Goal: Transaction & Acquisition: Purchase product/service

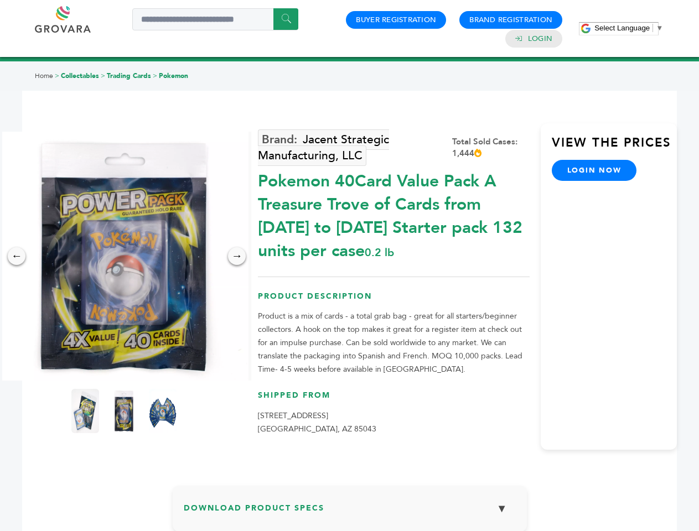
click at [629, 28] on span "Select Language" at bounding box center [622, 28] width 55 height 8
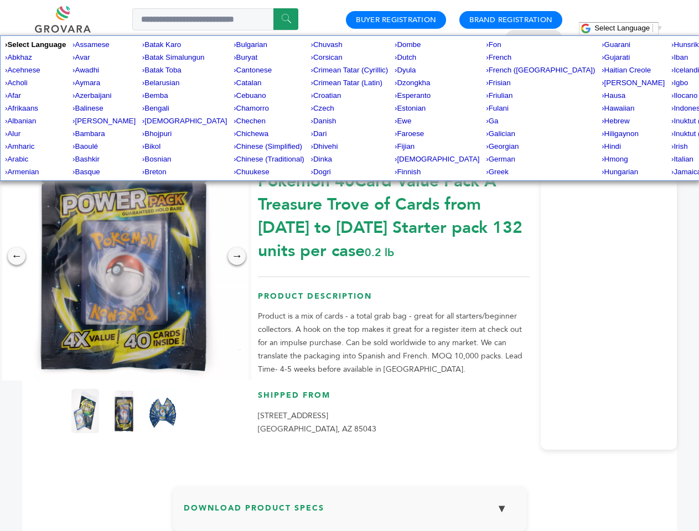
click at [124, 256] on img at bounding box center [123, 256] width 249 height 249
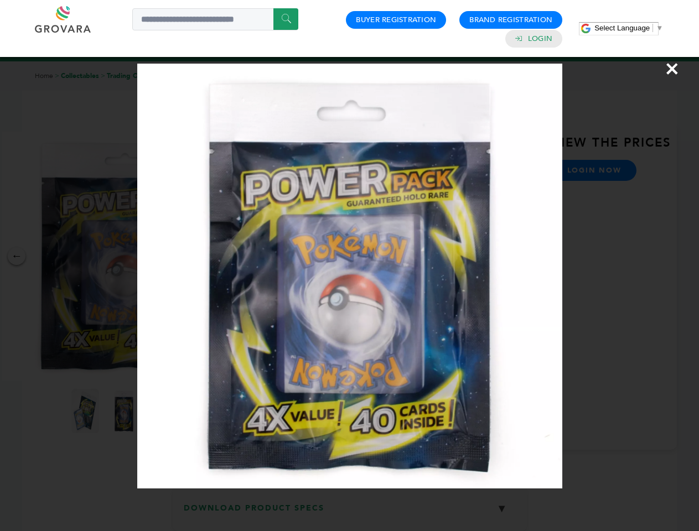
click at [17, 256] on div "×" at bounding box center [349, 265] width 699 height 531
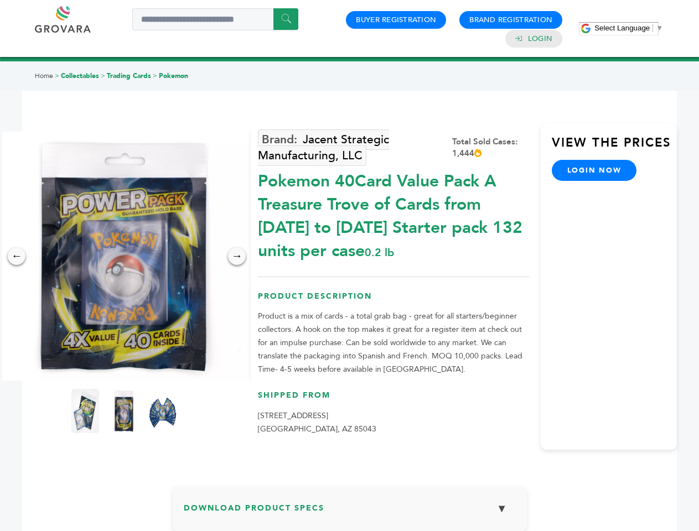
click at [237, 256] on div "→" at bounding box center [237, 256] width 18 height 18
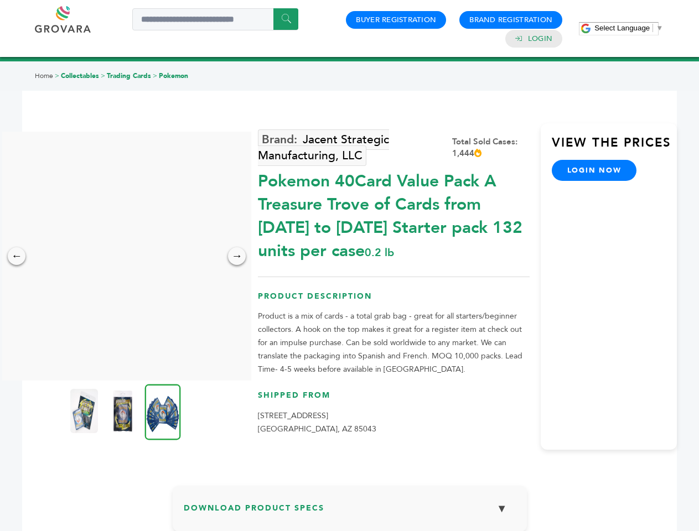
click at [85, 411] on img at bounding box center [84, 411] width 28 height 44
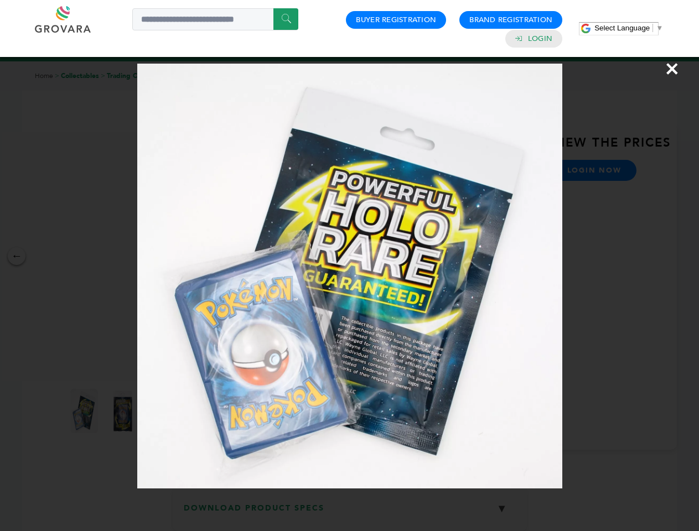
click at [124, 411] on div "×" at bounding box center [349, 265] width 699 height 531
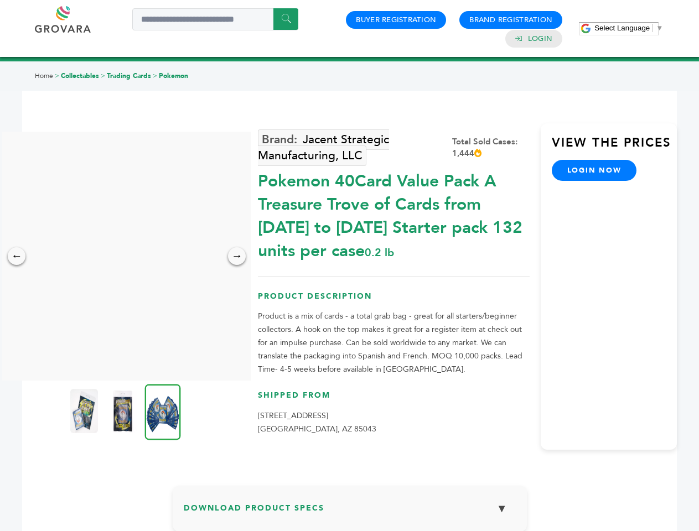
click at [163, 411] on img at bounding box center [163, 412] width 36 height 56
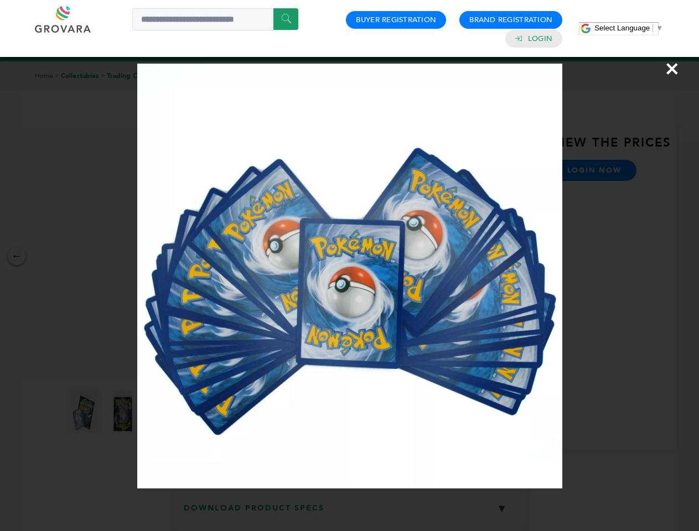
click at [350, 513] on div "×" at bounding box center [349, 265] width 699 height 531
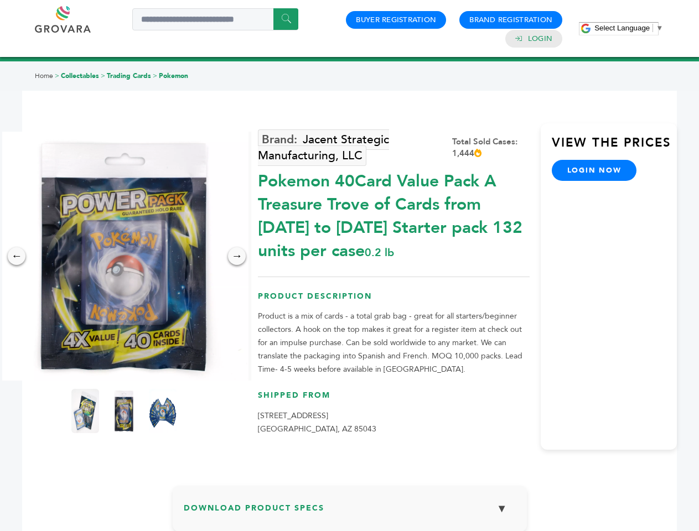
click at [629, 28] on span "Select Language" at bounding box center [622, 28] width 55 height 8
click at [124, 256] on img at bounding box center [123, 256] width 249 height 249
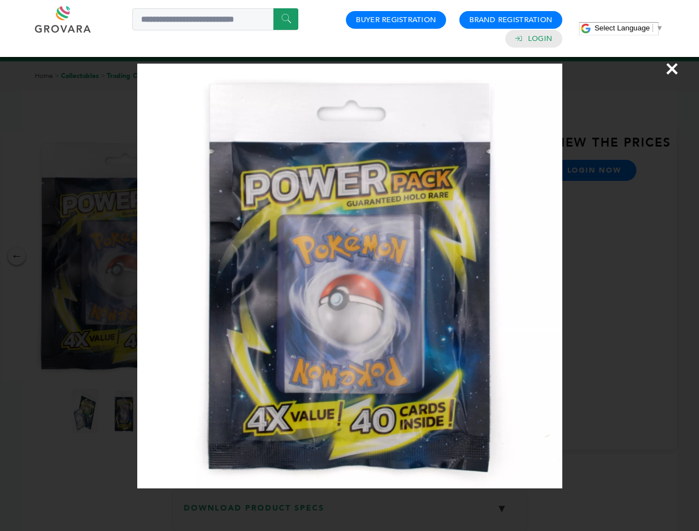
click at [17, 256] on div "×" at bounding box center [349, 265] width 699 height 531
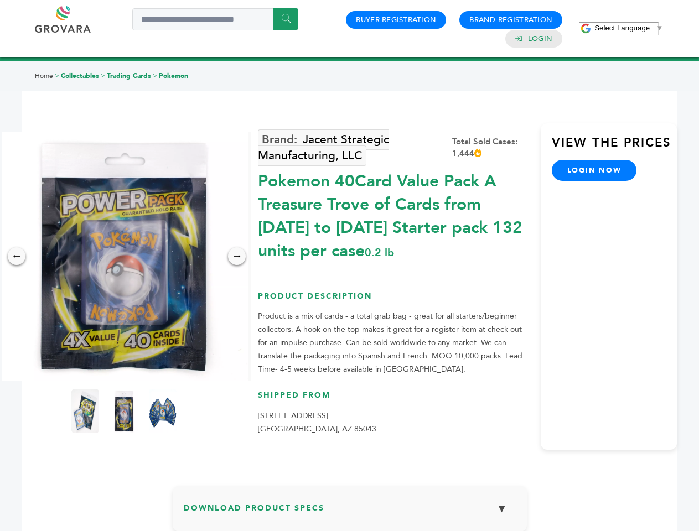
click at [237, 256] on div "→" at bounding box center [237, 256] width 18 height 18
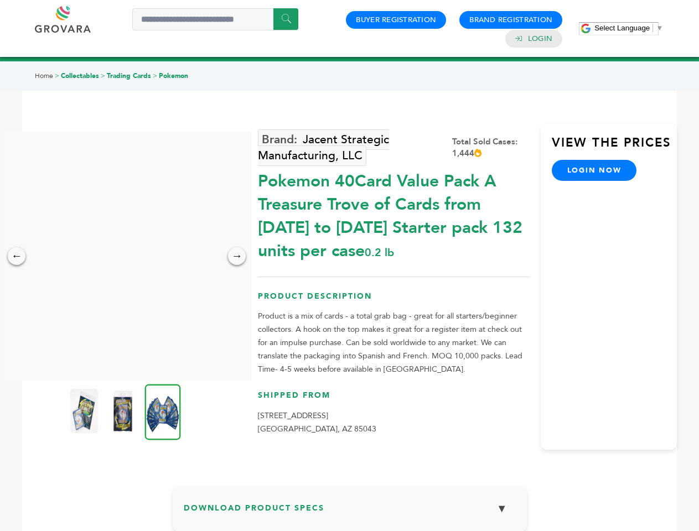
click at [85, 411] on img at bounding box center [84, 411] width 28 height 44
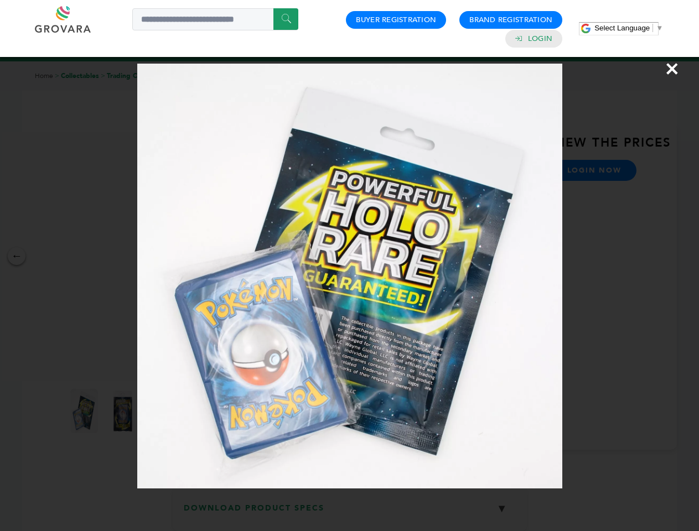
click at [124, 411] on div "×" at bounding box center [349, 265] width 699 height 531
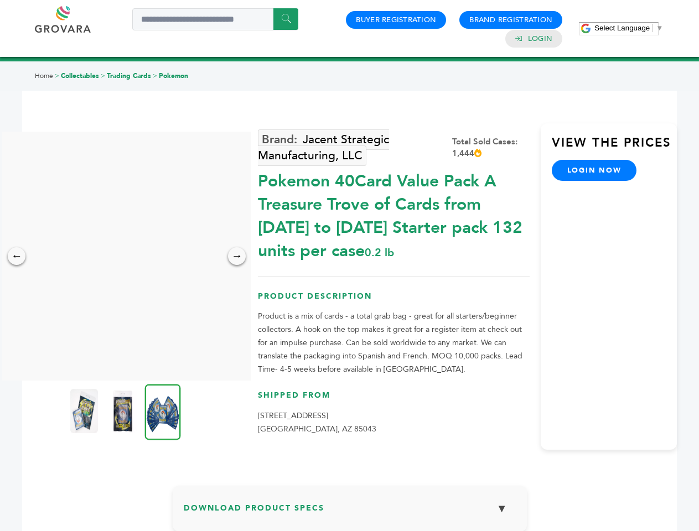
click at [163, 411] on img at bounding box center [163, 412] width 36 height 56
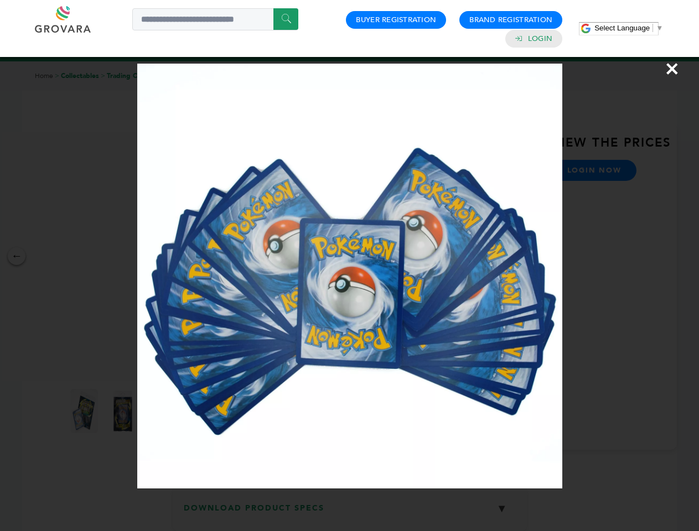
click at [350, 513] on div "×" at bounding box center [349, 265] width 699 height 531
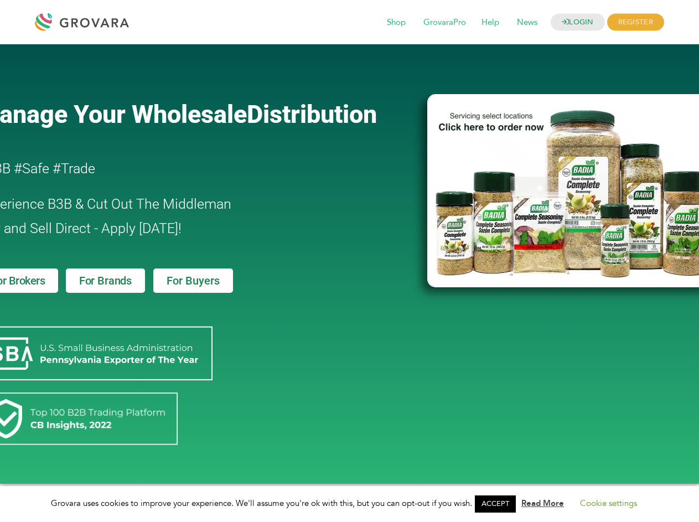
click at [499, 504] on link "ACCEPT" at bounding box center [495, 503] width 41 height 17
